Goal: Complete application form: Complete application form

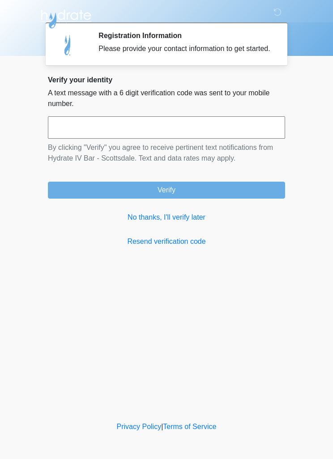
click at [179, 223] on link "No thanks, I'll verify later" at bounding box center [166, 217] width 237 height 11
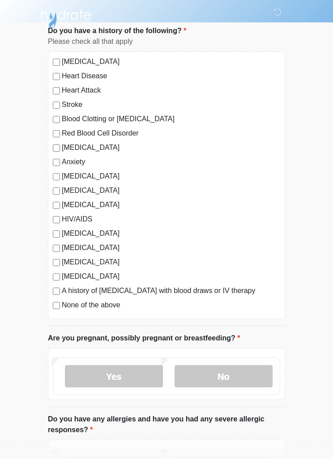
scroll to position [60, 0]
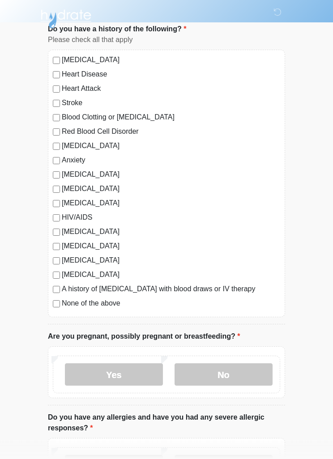
click at [243, 379] on label "No" at bounding box center [224, 375] width 98 height 22
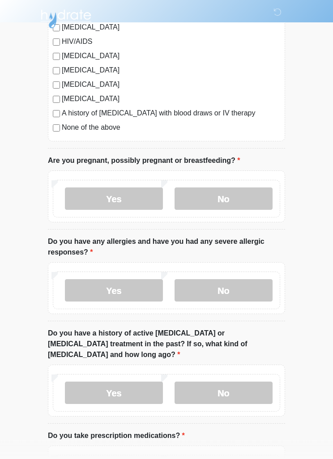
scroll to position [240, 0]
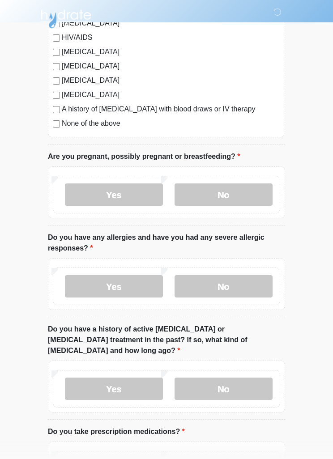
click at [91, 282] on label "Yes" at bounding box center [114, 287] width 98 height 22
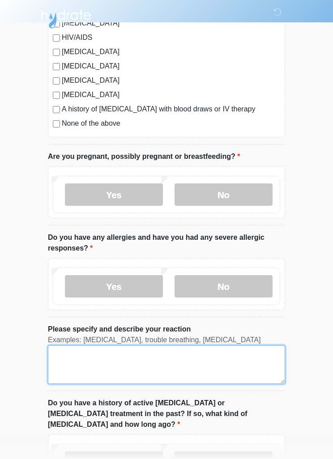
click at [81, 353] on textarea "Please specify and describe your reaction" at bounding box center [166, 364] width 237 height 38
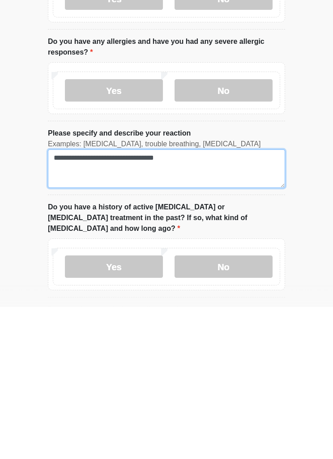
type textarea "**********"
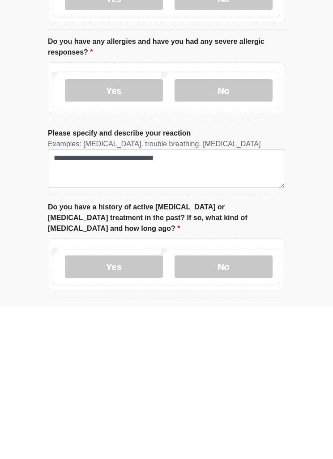
click at [221, 408] on label "No" at bounding box center [224, 419] width 98 height 22
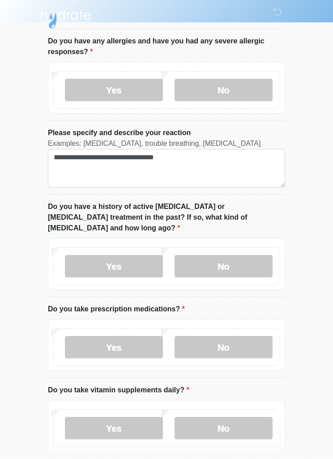
click at [248, 336] on label "No" at bounding box center [224, 347] width 98 height 22
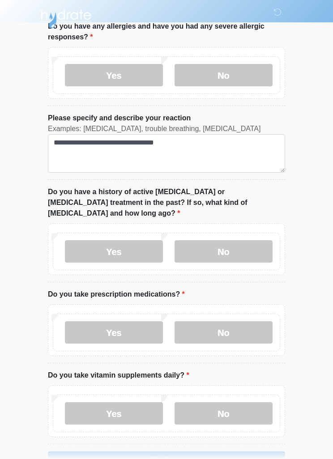
scroll to position [468, 0]
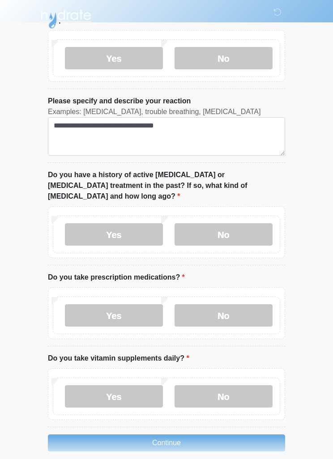
click at [82, 385] on label "Yes" at bounding box center [114, 396] width 98 height 22
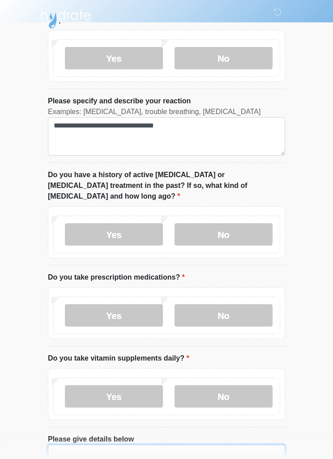
click at [199, 445] on textarea "Please give details below" at bounding box center [166, 464] width 237 height 38
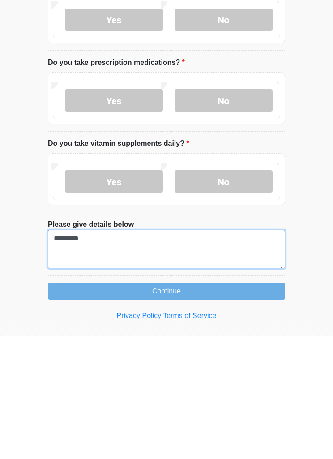
type textarea "*********"
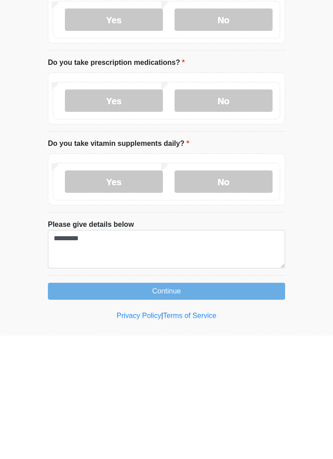
click at [228, 406] on button "Continue" at bounding box center [166, 414] width 237 height 17
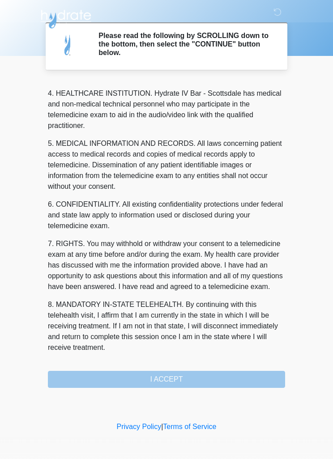
scroll to position [250, 0]
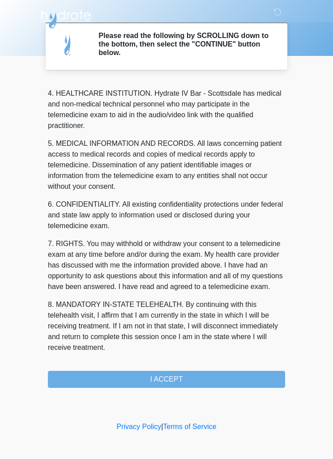
click at [190, 377] on button "I ACCEPT" at bounding box center [166, 379] width 237 height 17
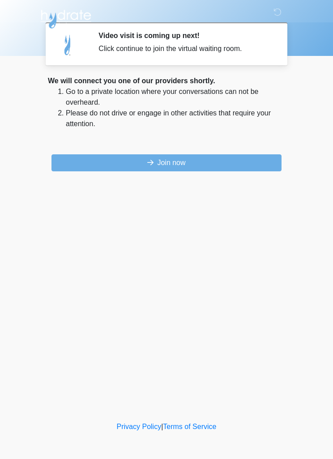
click at [86, 163] on button "Join now" at bounding box center [166, 162] width 230 height 17
